Goal: Navigation & Orientation: Find specific page/section

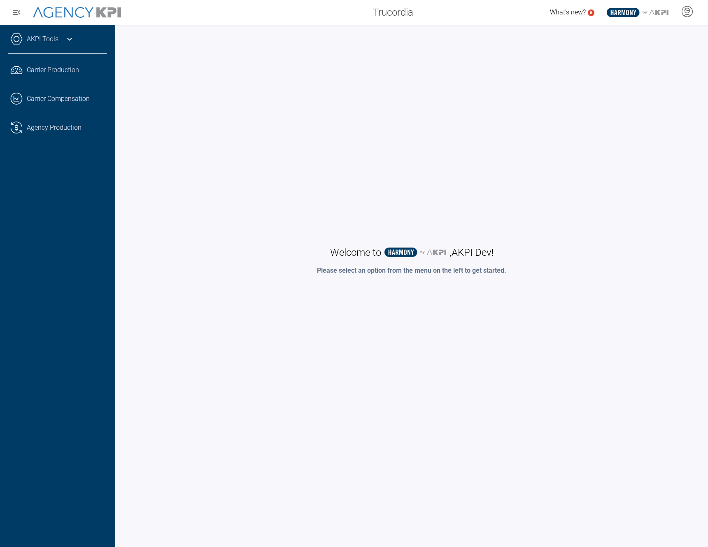
click at [309, 147] on div "Welcome to .st0{fill:#003B66;} .st1{fill:#FFFFFF;} .st2{fill:#949698;} Layer 1 …" at bounding box center [411, 260] width 576 height 455
click at [272, 157] on div "Welcome to .st0{fill:#003B66;} .st1{fill:#FFFFFF;} .st2{fill:#949698;} Layer 1 …" at bounding box center [411, 260] width 576 height 455
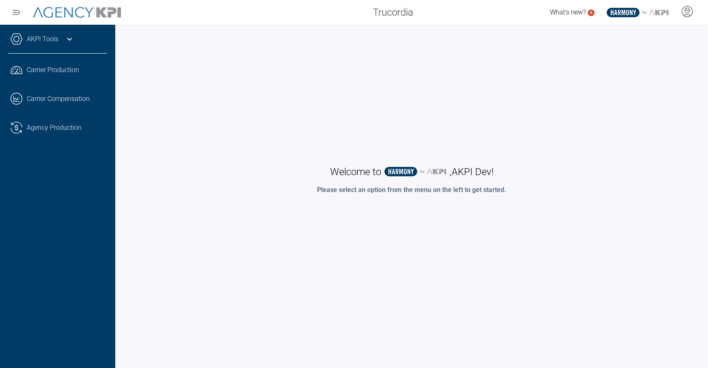
click at [78, 254] on div "AKPI Tools AMS Data Upload Carrier Mapping Core Production Data Upload Agency C…" at bounding box center [57, 196] width 115 height 343
